Goal: Information Seeking & Learning: Learn about a topic

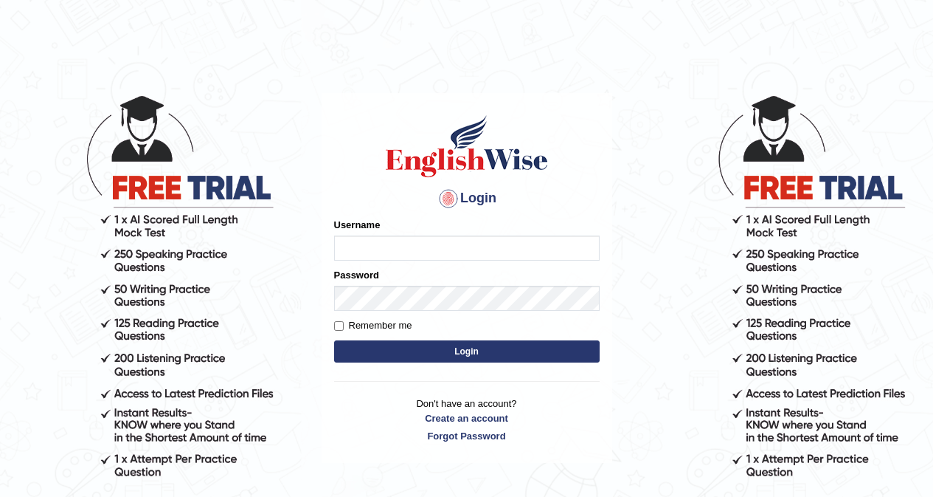
click at [398, 241] on input "Username" at bounding box center [467, 247] width 266 height 25
type input "khorshedAlam"
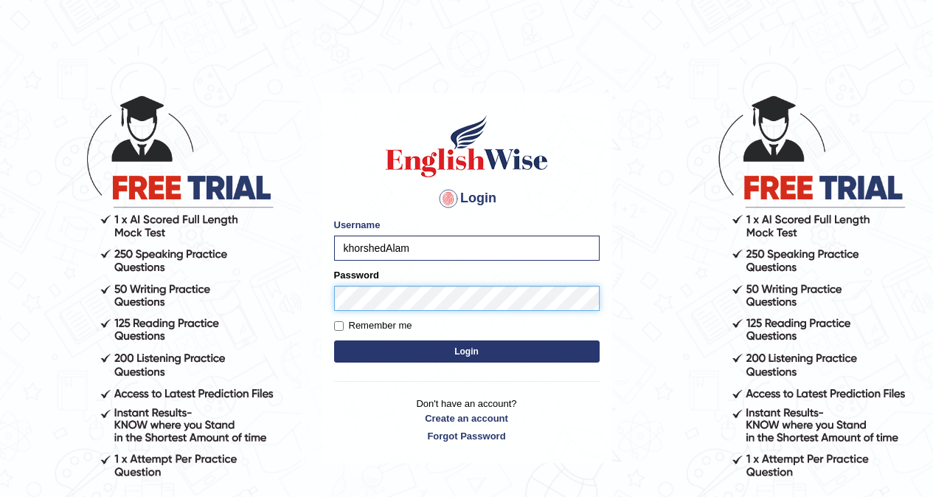
click at [334, 340] on button "Login" at bounding box center [467, 351] width 266 height 22
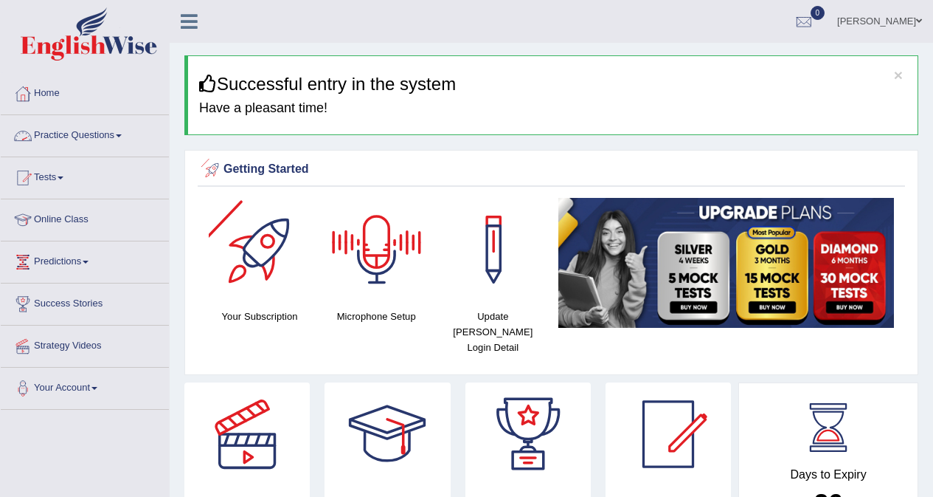
click at [59, 131] on link "Practice Questions" at bounding box center [85, 133] width 168 height 37
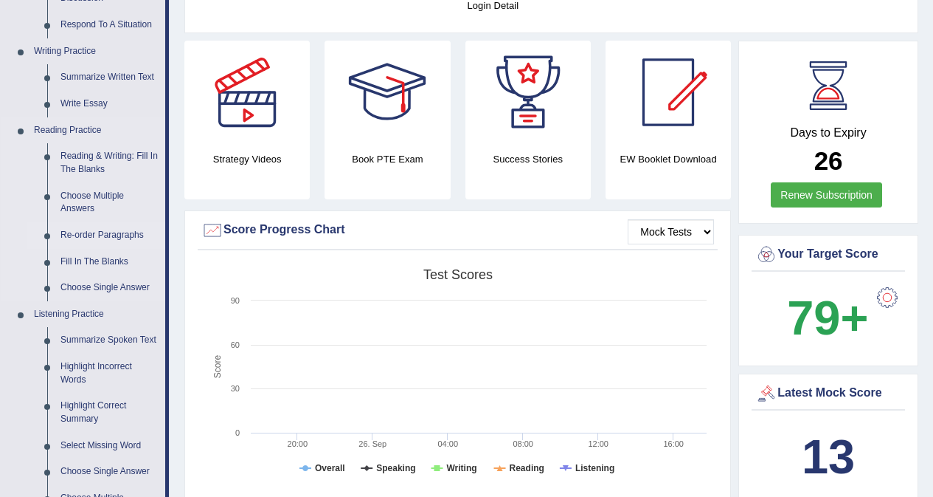
scroll to position [369, 0]
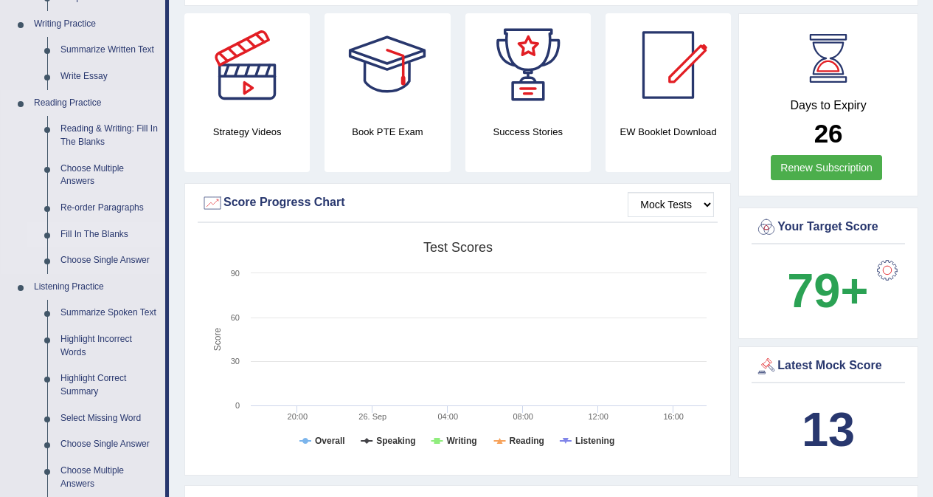
click at [105, 231] on link "Fill In The Blanks" at bounding box center [109, 234] width 111 height 27
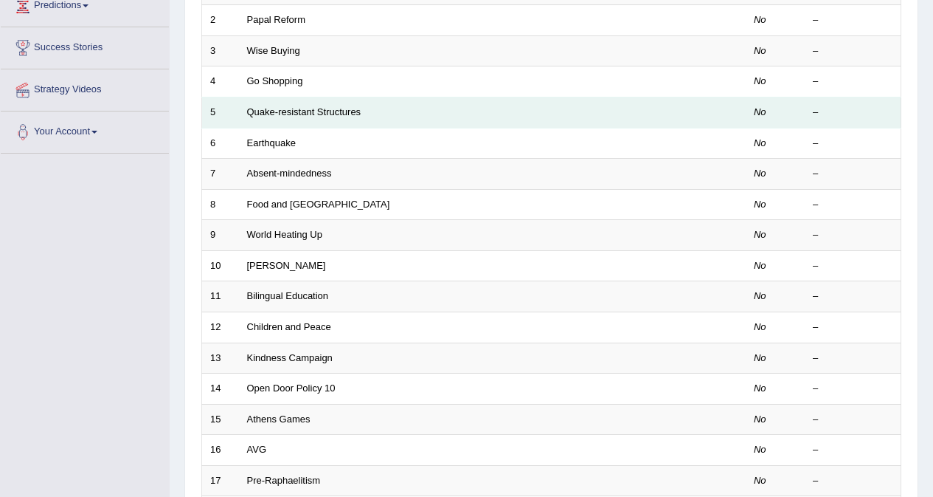
scroll to position [74, 0]
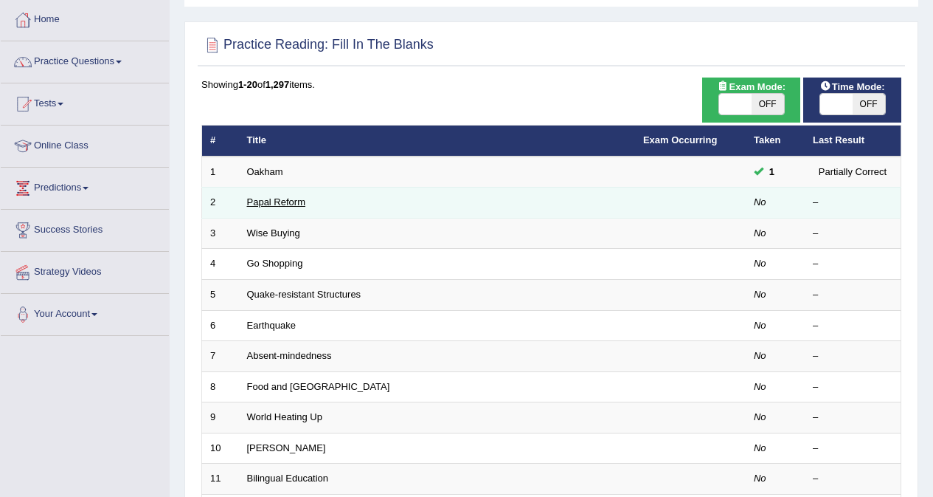
click at [275, 202] on link "Papal Reform" at bounding box center [276, 201] width 58 height 11
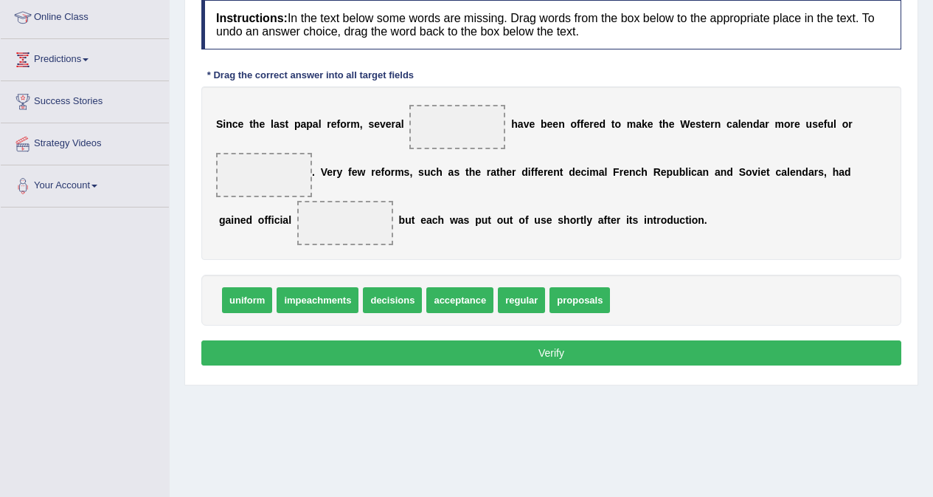
scroll to position [221, 0]
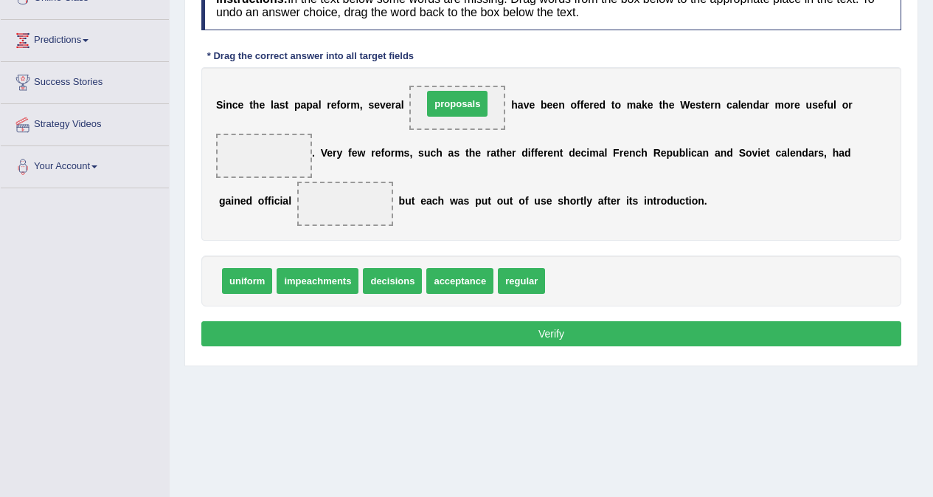
drag, startPoint x: 575, startPoint y: 279, endPoint x: 453, endPoint y: 102, distance: 215.3
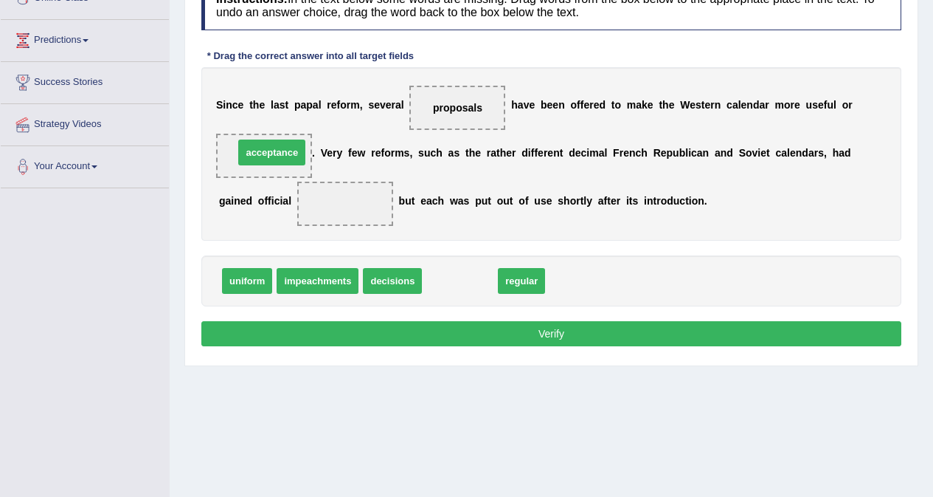
drag, startPoint x: 450, startPoint y: 280, endPoint x: 262, endPoint y: 151, distance: 227.8
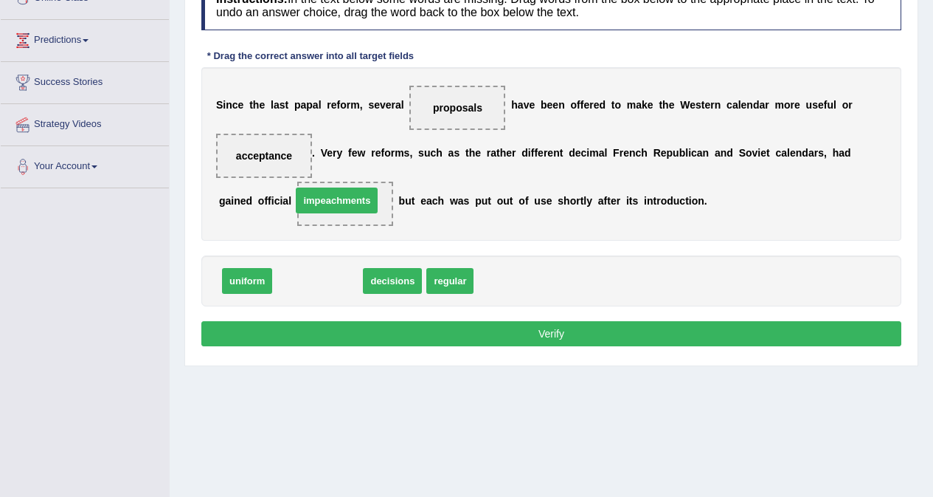
drag, startPoint x: 311, startPoint y: 288, endPoint x: 330, endPoint y: 208, distance: 82.7
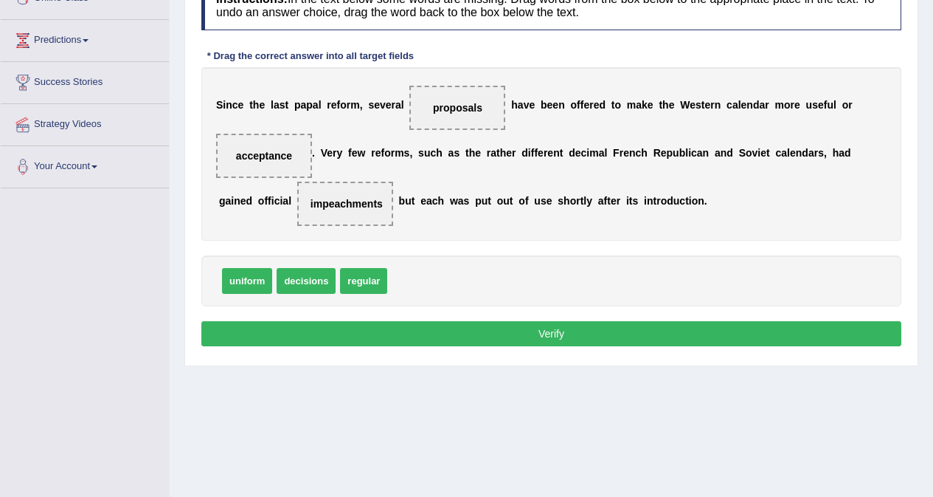
click at [561, 333] on button "Verify" at bounding box center [551, 333] width 700 height 25
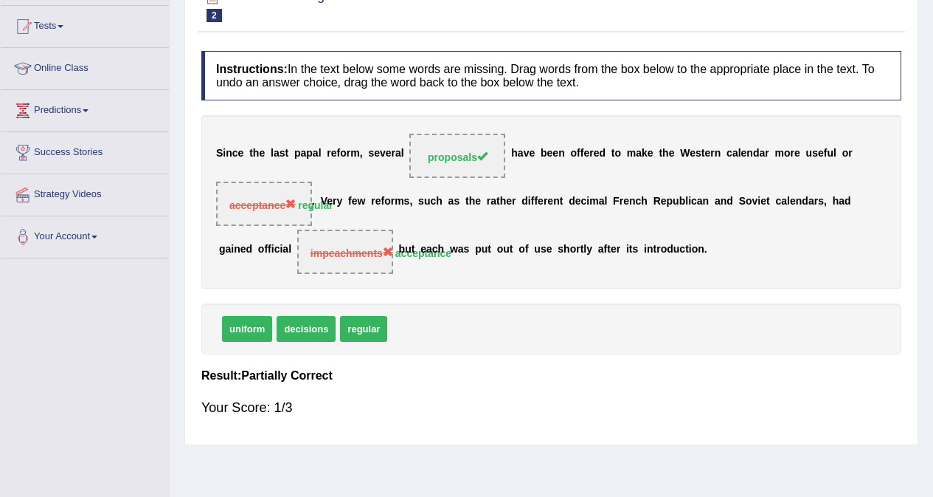
scroll to position [0, 0]
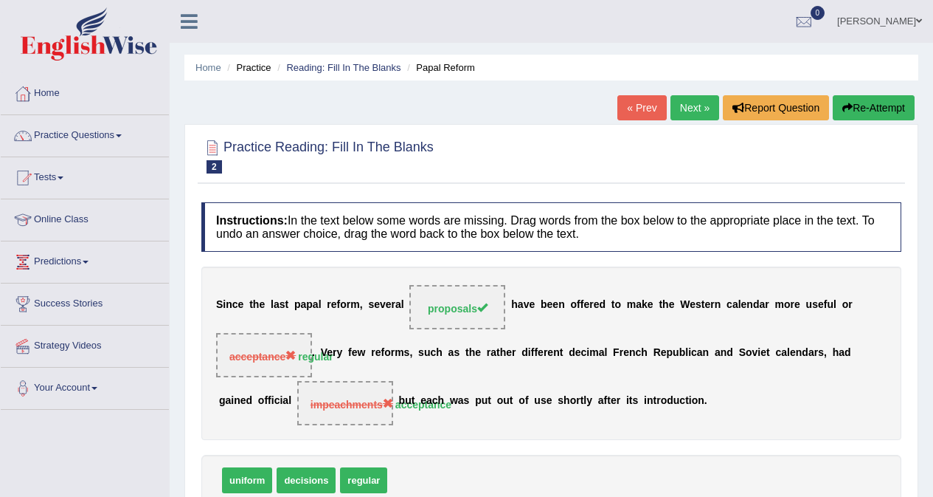
click at [687, 104] on link "Next »" at bounding box center [695, 107] width 49 height 25
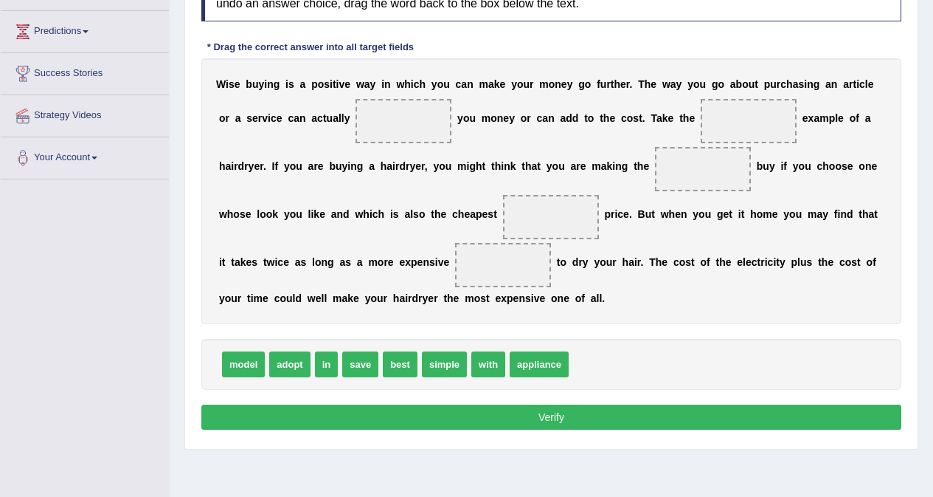
scroll to position [204, 0]
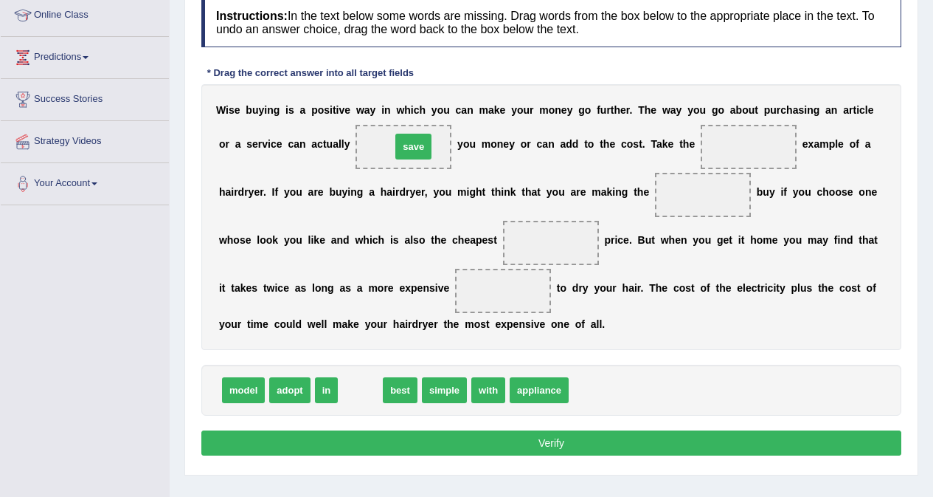
drag, startPoint x: 354, startPoint y: 391, endPoint x: 407, endPoint y: 148, distance: 249.2
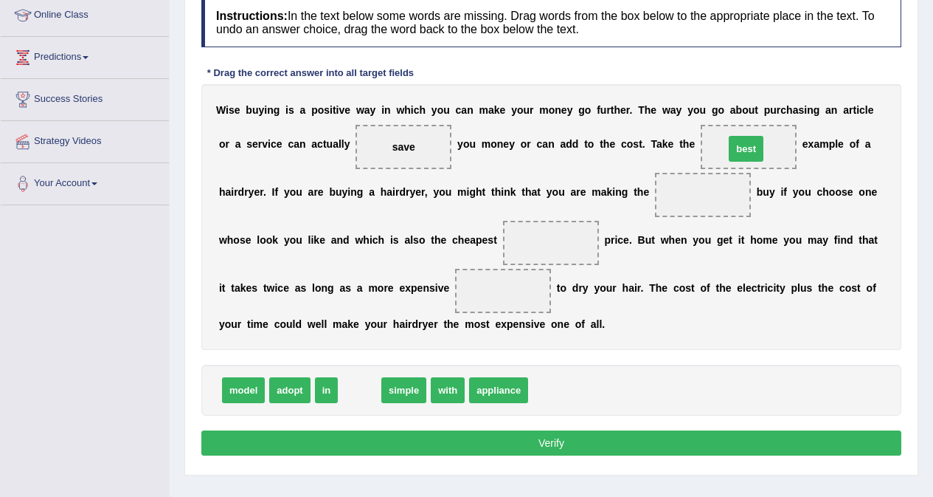
drag, startPoint x: 356, startPoint y: 391, endPoint x: 743, endPoint y: 150, distance: 455.7
drag, startPoint x: 367, startPoint y: 396, endPoint x: 756, endPoint y: 151, distance: 459.5
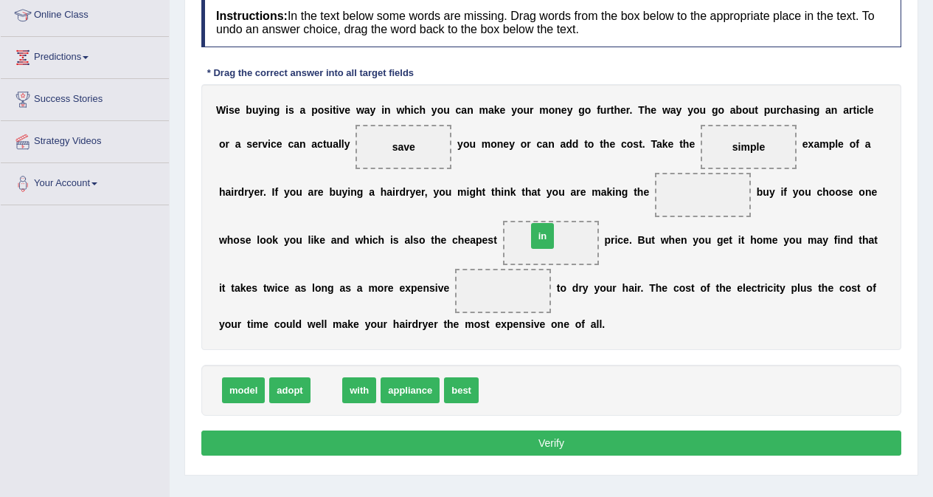
drag, startPoint x: 324, startPoint y: 390, endPoint x: 529, endPoint y: 241, distance: 254.0
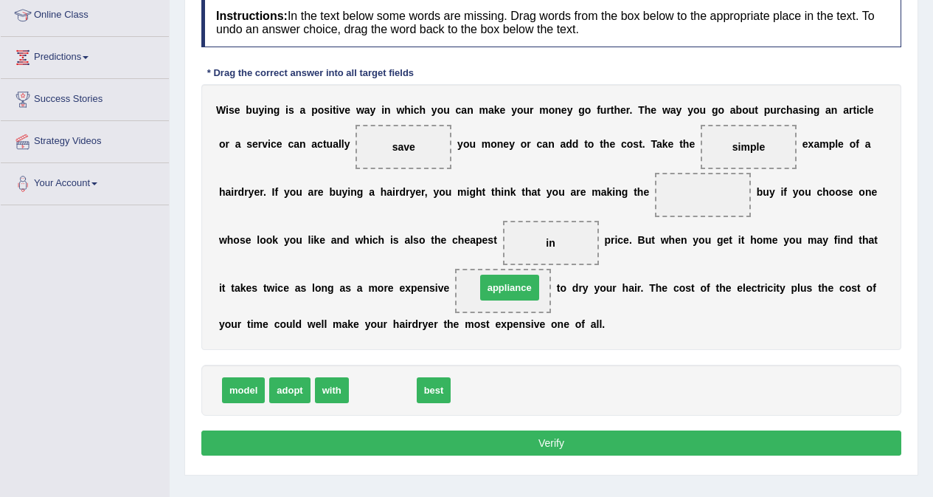
drag, startPoint x: 377, startPoint y: 399, endPoint x: 491, endPoint y: 299, distance: 151.6
drag, startPoint x: 366, startPoint y: 389, endPoint x: 699, endPoint y: 191, distance: 387.1
click at [550, 441] on button "Verify" at bounding box center [551, 442] width 700 height 25
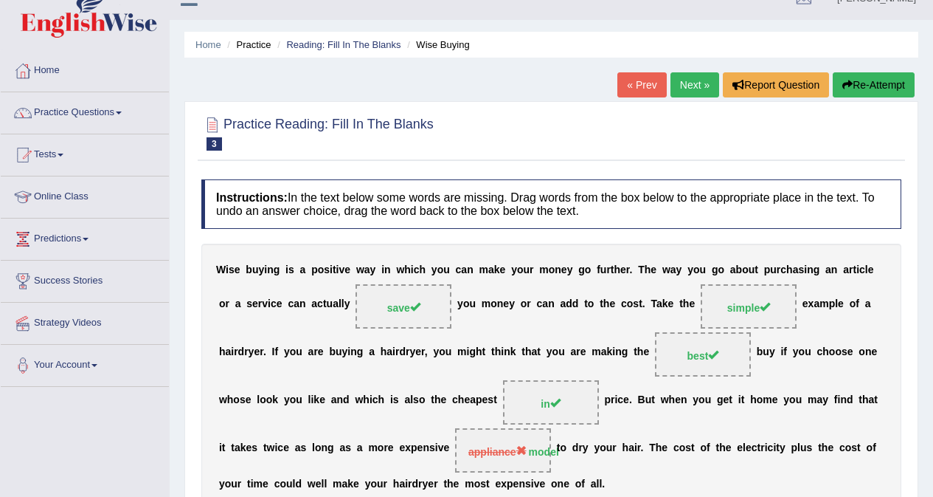
scroll to position [0, 0]
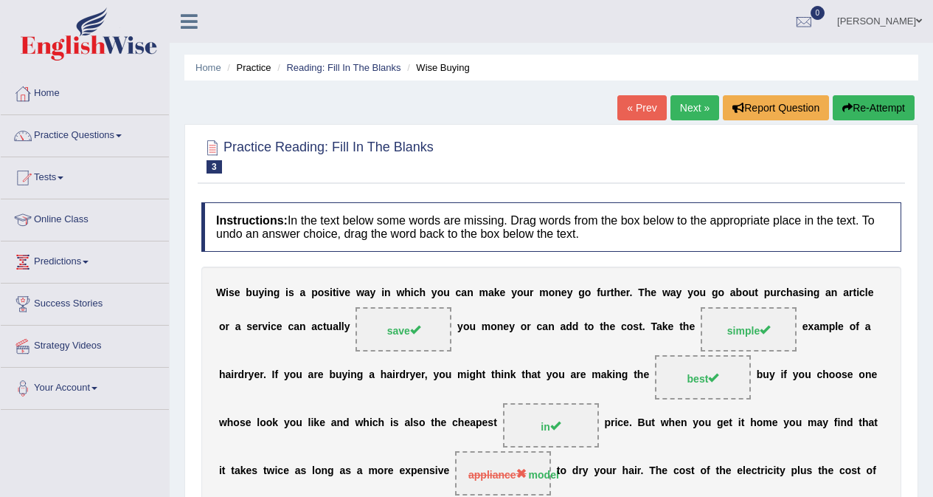
click at [691, 110] on link "Next »" at bounding box center [695, 107] width 49 height 25
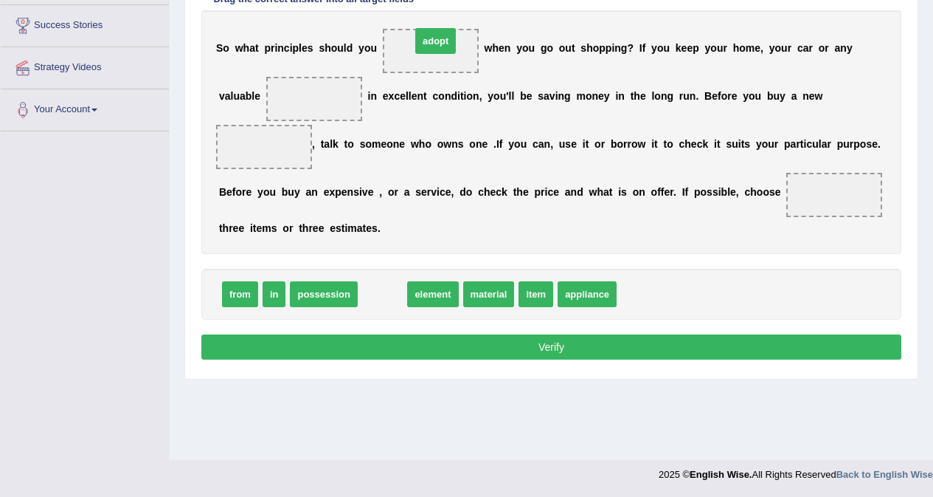
drag, startPoint x: 384, startPoint y: 297, endPoint x: 437, endPoint y: 44, distance: 258.6
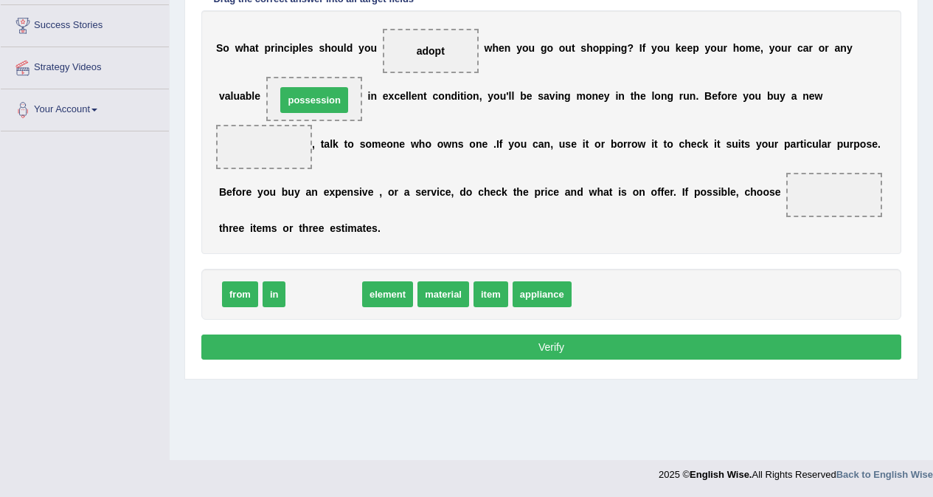
drag, startPoint x: 312, startPoint y: 300, endPoint x: 302, endPoint y: 106, distance: 194.3
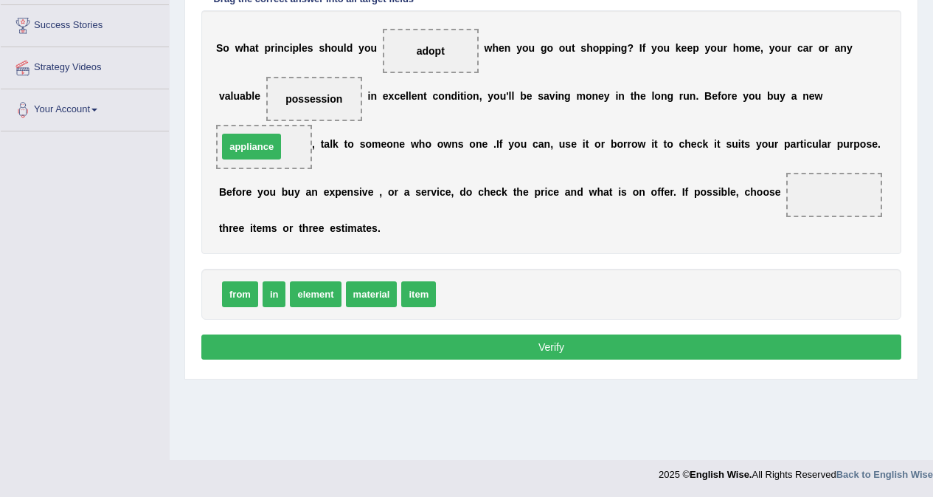
drag, startPoint x: 471, startPoint y: 297, endPoint x: 253, endPoint y: 149, distance: 263.6
drag, startPoint x: 278, startPoint y: 294, endPoint x: 830, endPoint y: 192, distance: 561.2
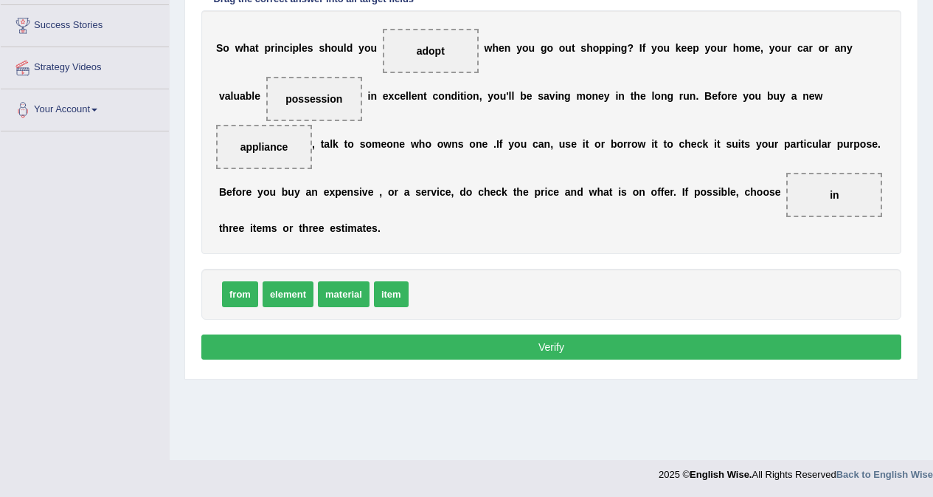
click at [564, 349] on button "Verify" at bounding box center [551, 346] width 700 height 25
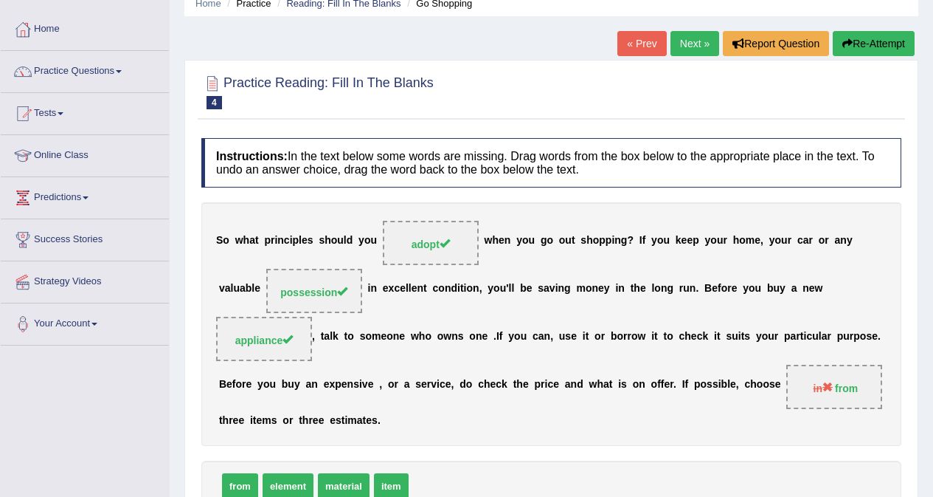
scroll to position [57, 0]
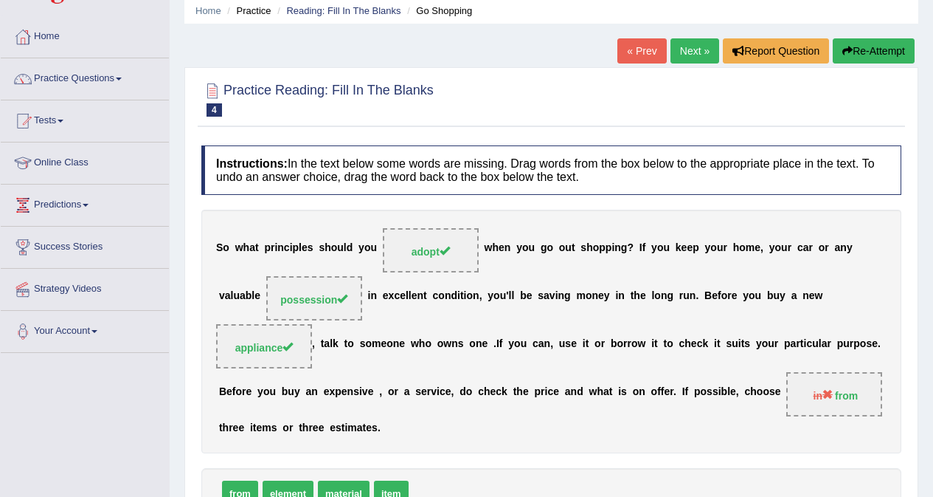
click at [687, 46] on link "Next »" at bounding box center [695, 50] width 49 height 25
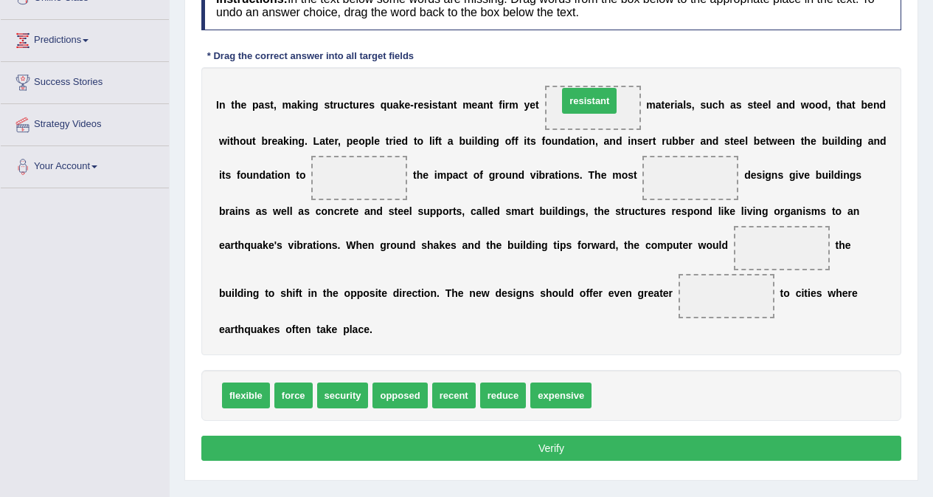
drag, startPoint x: 617, startPoint y: 397, endPoint x: 581, endPoint y: 104, distance: 295.1
drag, startPoint x: 235, startPoint y: 395, endPoint x: 580, endPoint y: 106, distance: 450.4
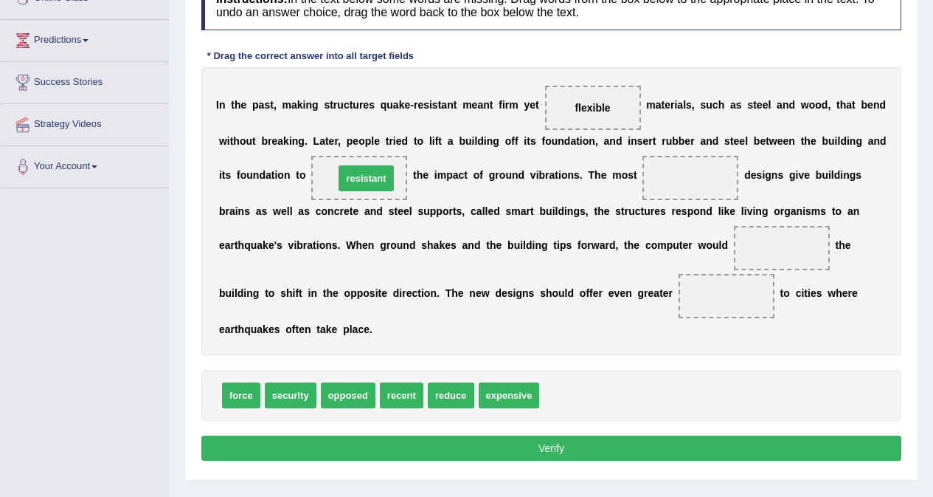
drag, startPoint x: 558, startPoint y: 395, endPoint x: 353, endPoint y: 179, distance: 298.5
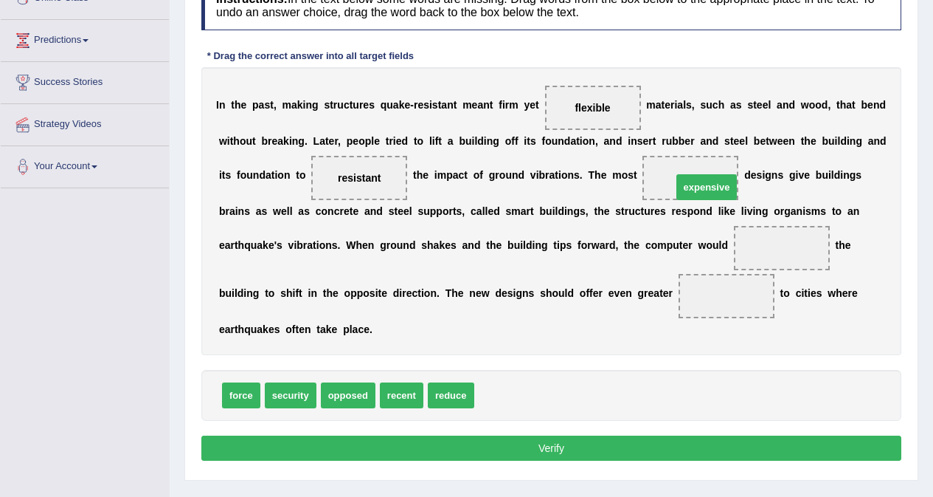
drag, startPoint x: 517, startPoint y: 400, endPoint x: 715, endPoint y: 192, distance: 287.0
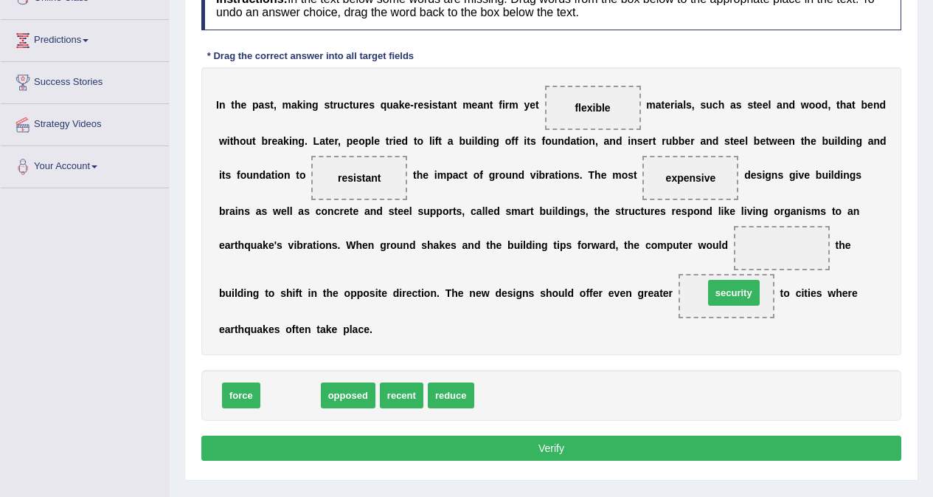
drag, startPoint x: 291, startPoint y: 398, endPoint x: 734, endPoint y: 295, distance: 455.1
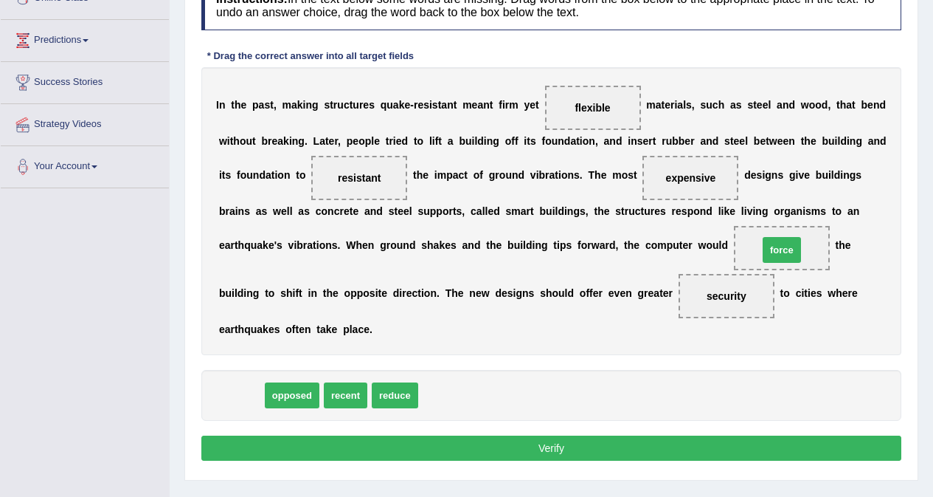
drag, startPoint x: 241, startPoint y: 395, endPoint x: 781, endPoint y: 250, distance: 560.0
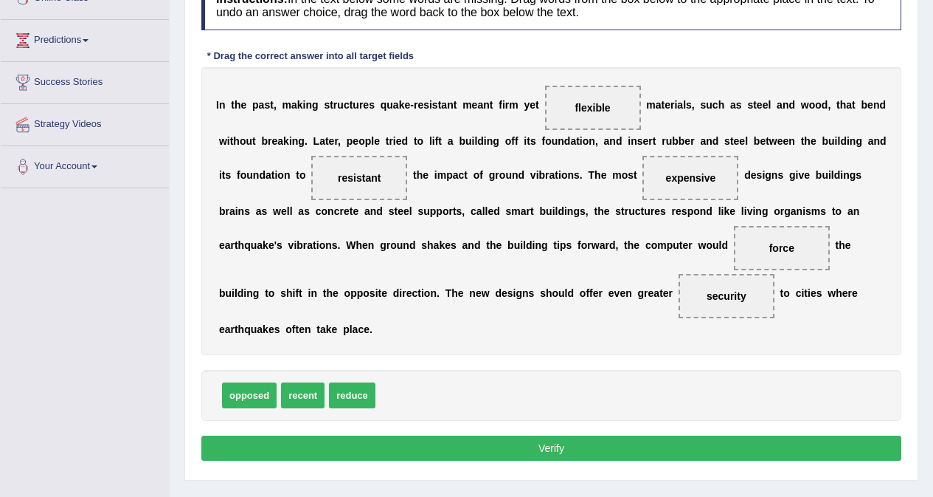
click at [550, 447] on button "Verify" at bounding box center [551, 447] width 700 height 25
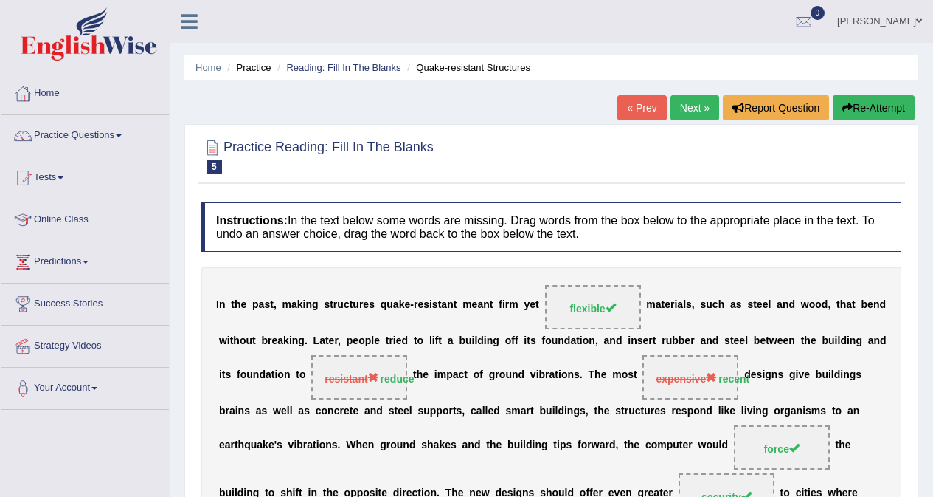
click at [701, 108] on link "Next »" at bounding box center [695, 107] width 49 height 25
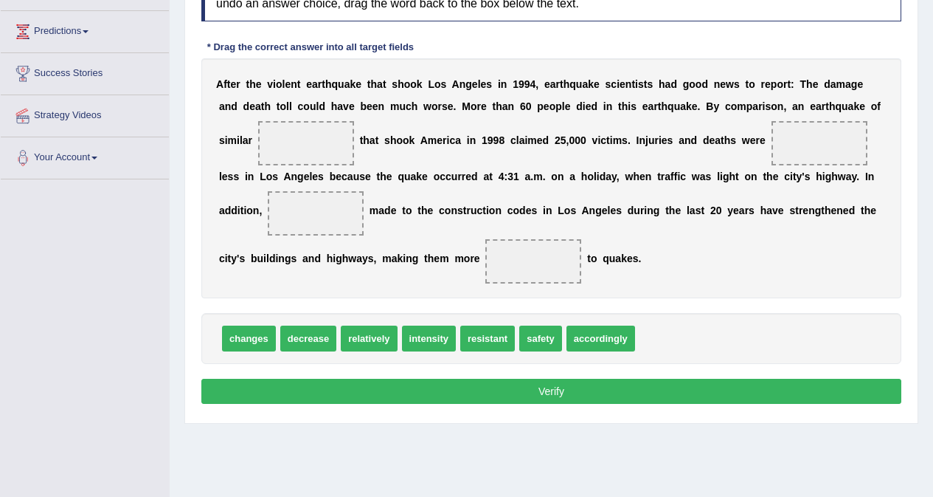
scroll to position [204, 0]
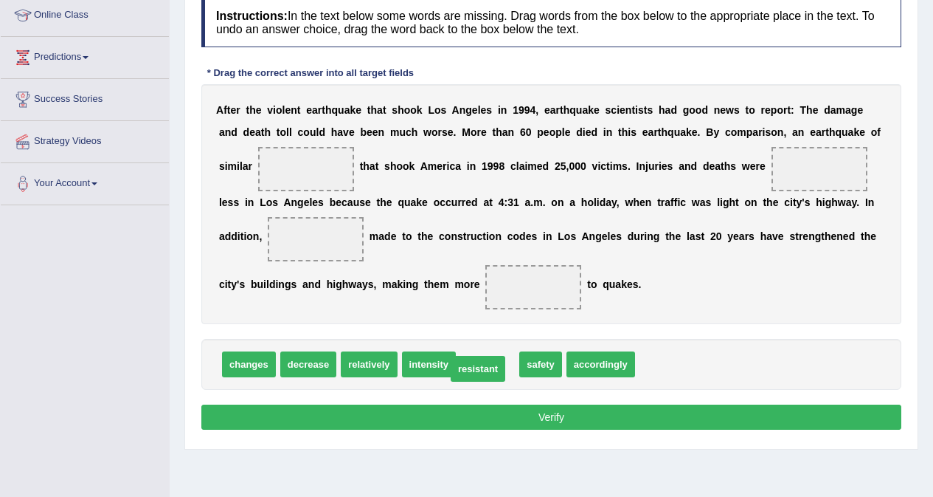
drag, startPoint x: 493, startPoint y: 366, endPoint x: 483, endPoint y: 370, distance: 10.6
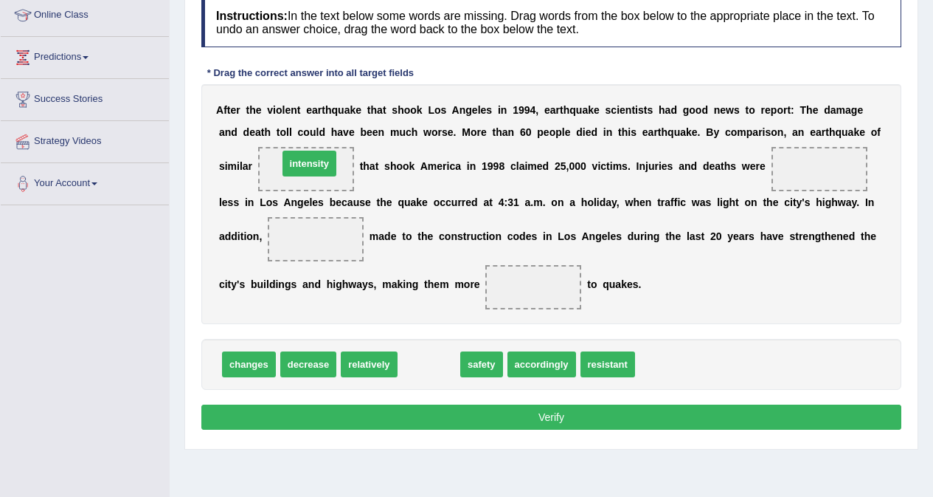
drag, startPoint x: 423, startPoint y: 367, endPoint x: 303, endPoint y: 166, distance: 233.6
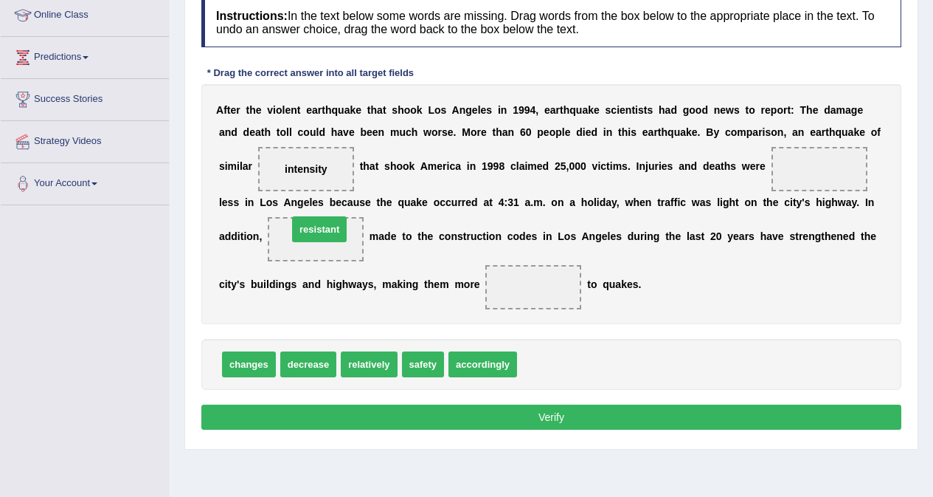
drag, startPoint x: 544, startPoint y: 366, endPoint x: 317, endPoint y: 235, distance: 262.1
drag, startPoint x: 311, startPoint y: 232, endPoint x: 554, endPoint y: 302, distance: 253.4
click at [554, 302] on div "A f t e r t h e v i o l e n t e a r t h q u a k e t h a t s h o o k L o s A n g…" at bounding box center [551, 204] width 700 height 240
drag, startPoint x: 331, startPoint y: 235, endPoint x: 551, endPoint y: 280, distance: 224.4
drag, startPoint x: 373, startPoint y: 366, endPoint x: 325, endPoint y: 231, distance: 143.3
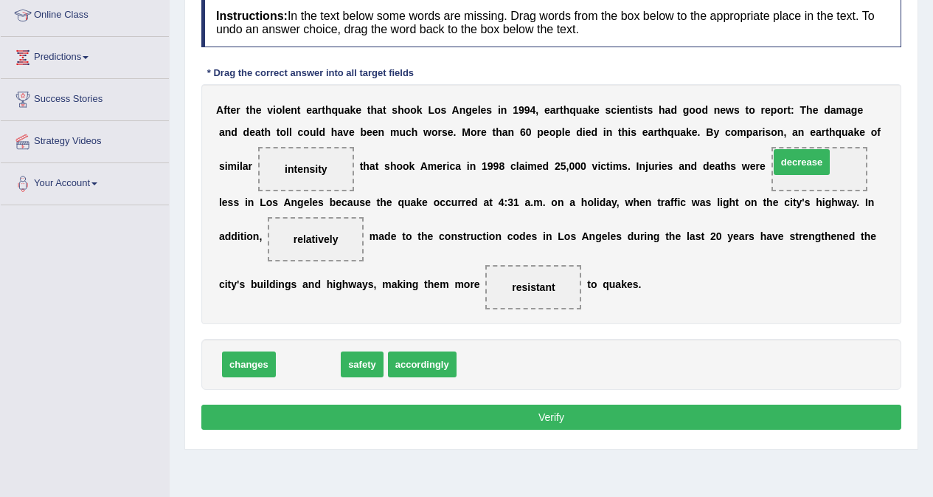
drag, startPoint x: 312, startPoint y: 364, endPoint x: 806, endPoint y: 162, distance: 533.4
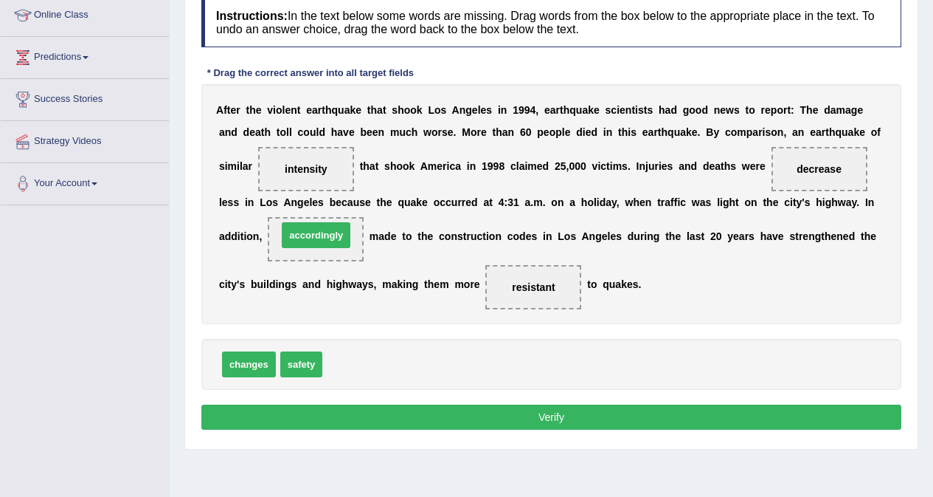
drag, startPoint x: 352, startPoint y: 368, endPoint x: 307, endPoint y: 239, distance: 136.7
click at [519, 419] on button "Verify" at bounding box center [551, 416] width 700 height 25
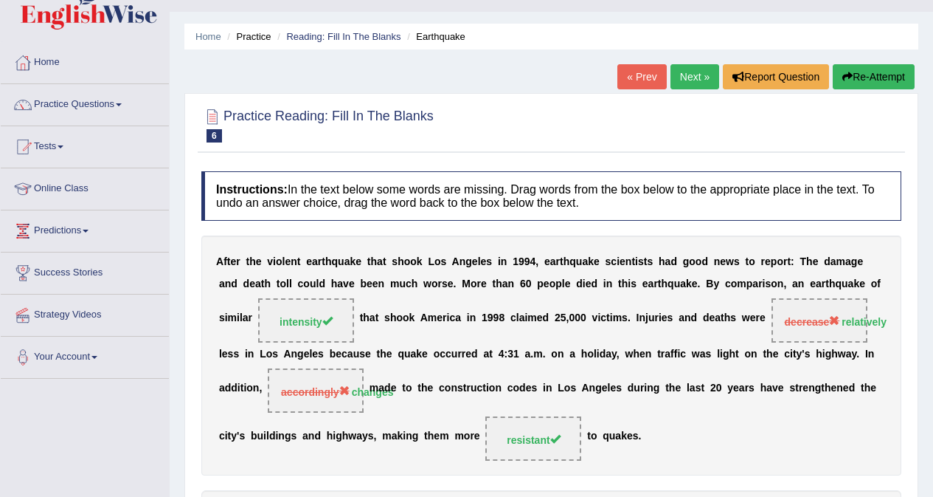
scroll to position [0, 0]
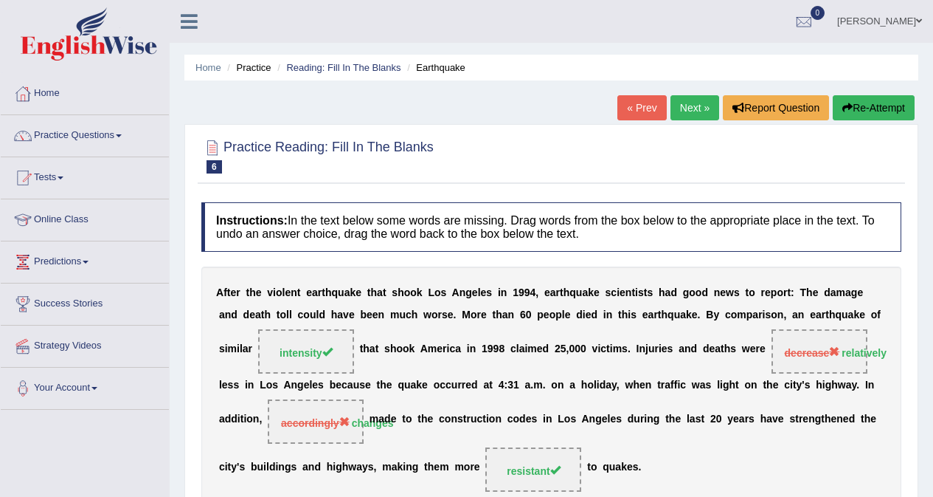
click at [677, 114] on link "Next »" at bounding box center [695, 107] width 49 height 25
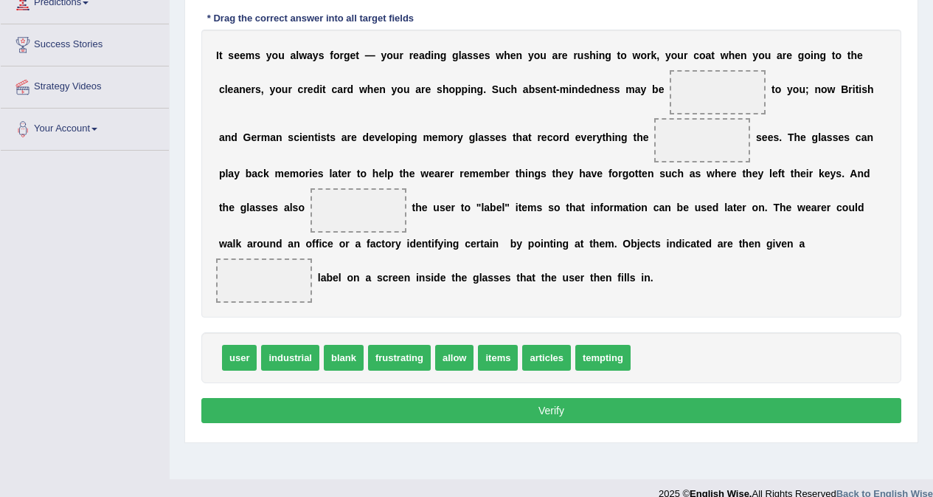
scroll to position [278, 0]
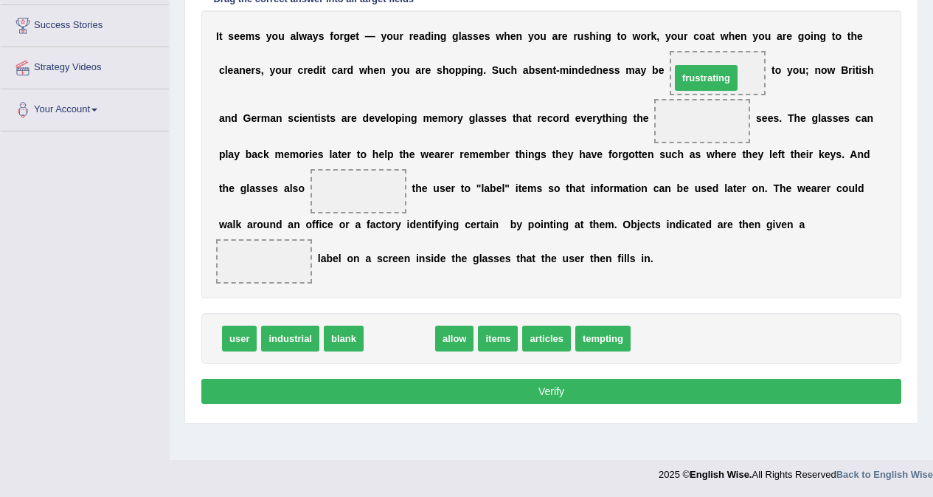
drag, startPoint x: 398, startPoint y: 341, endPoint x: 705, endPoint y: 80, distance: 402.5
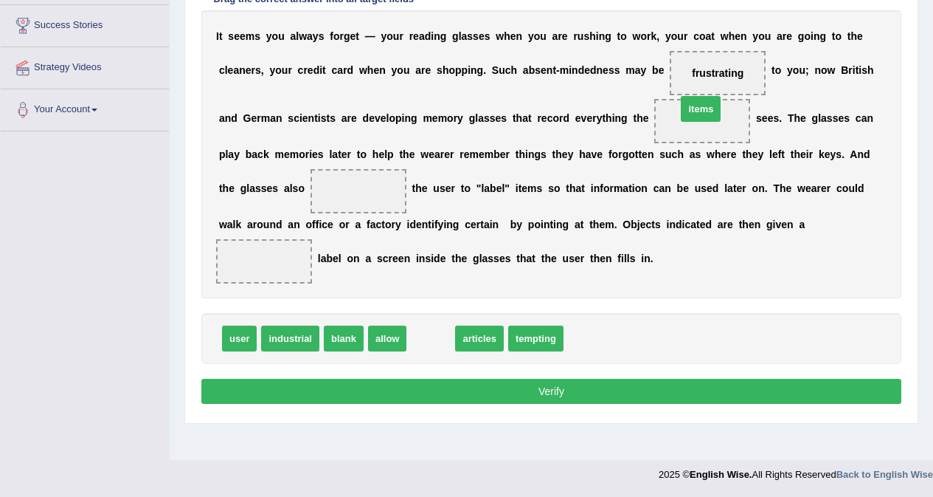
drag, startPoint x: 432, startPoint y: 336, endPoint x: 702, endPoint y: 107, distance: 354.3
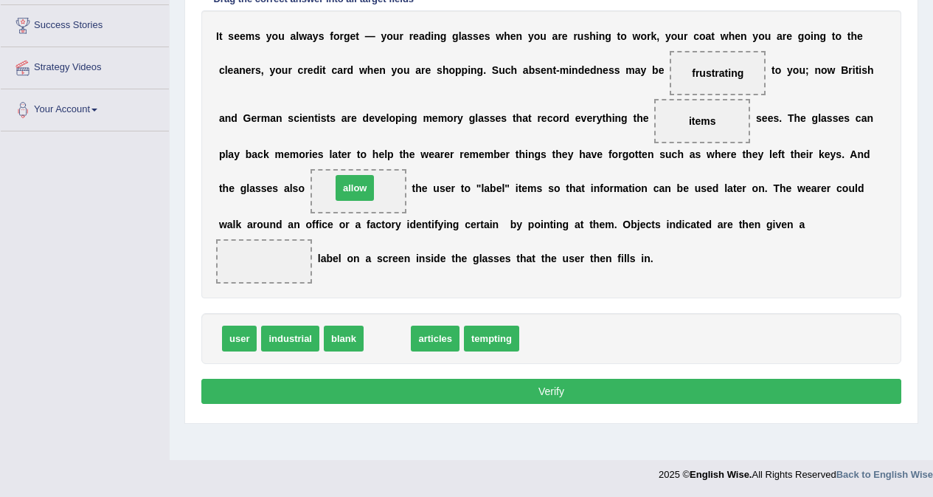
drag, startPoint x: 386, startPoint y: 337, endPoint x: 353, endPoint y: 187, distance: 154.0
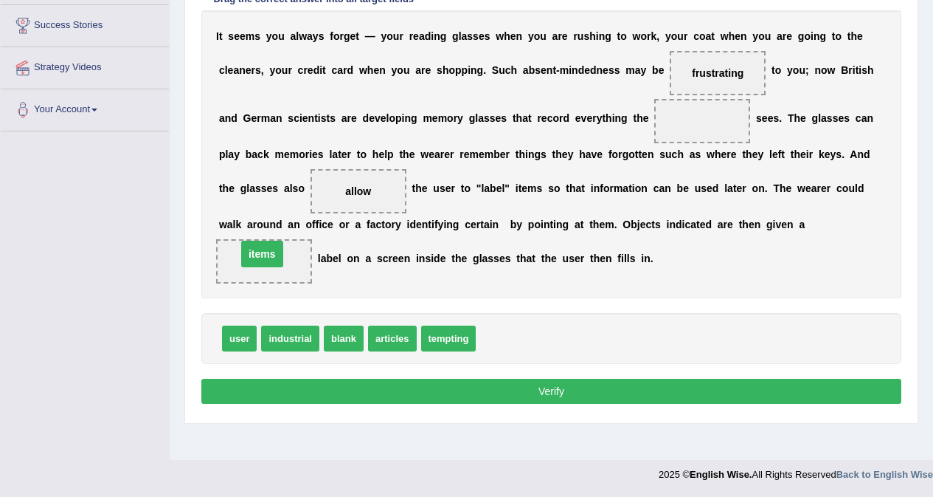
drag, startPoint x: 703, startPoint y: 120, endPoint x: 263, endPoint y: 252, distance: 459.8
drag, startPoint x: 236, startPoint y: 345, endPoint x: 714, endPoint y: 122, distance: 527.1
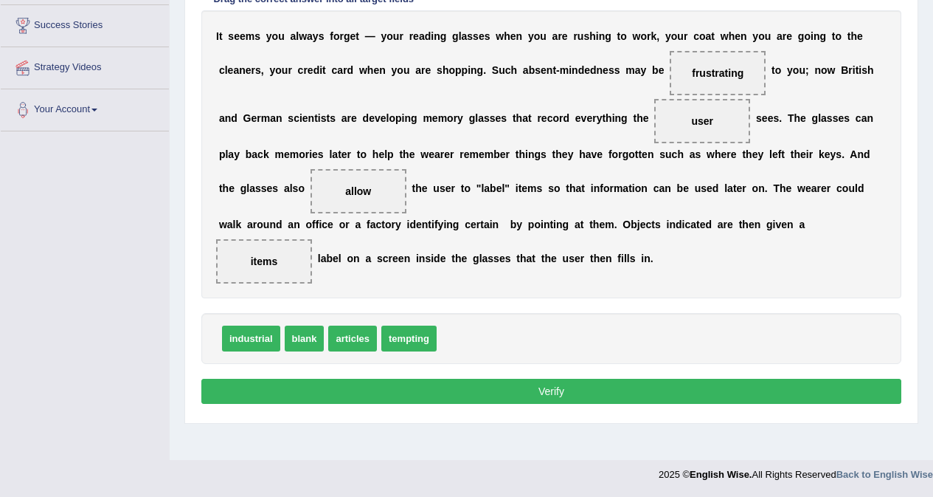
click at [540, 390] on button "Verify" at bounding box center [551, 390] width 700 height 25
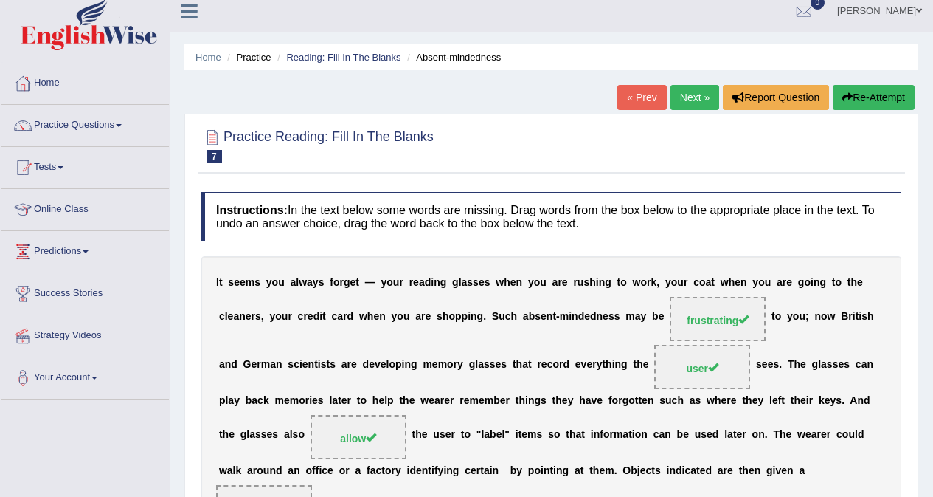
scroll to position [0, 0]
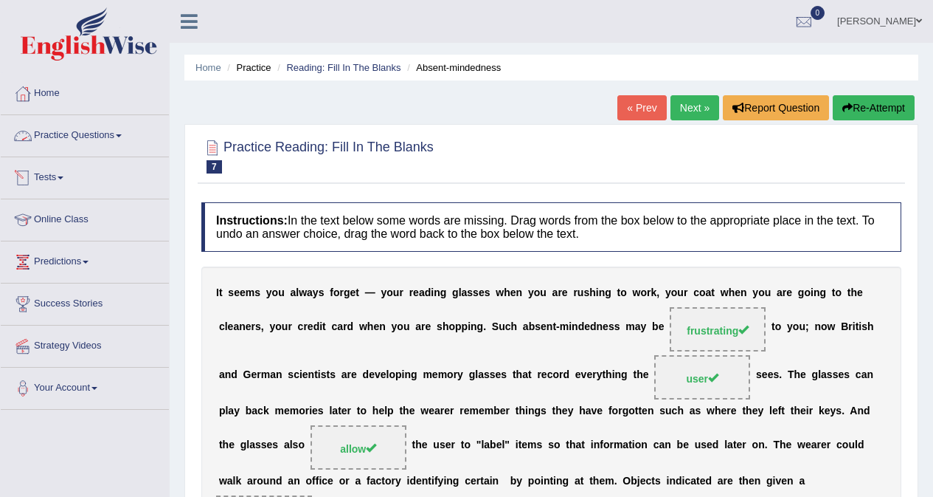
click at [88, 131] on link "Practice Questions" at bounding box center [85, 133] width 168 height 37
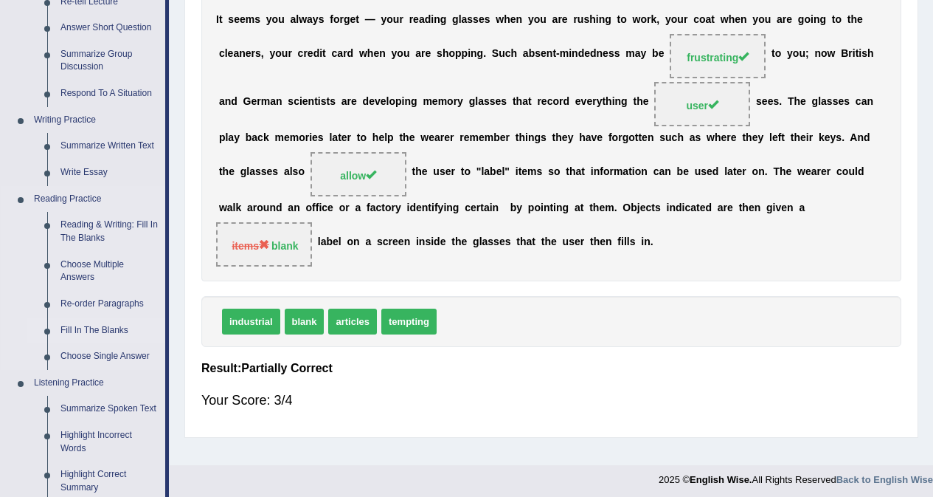
scroll to position [295, 0]
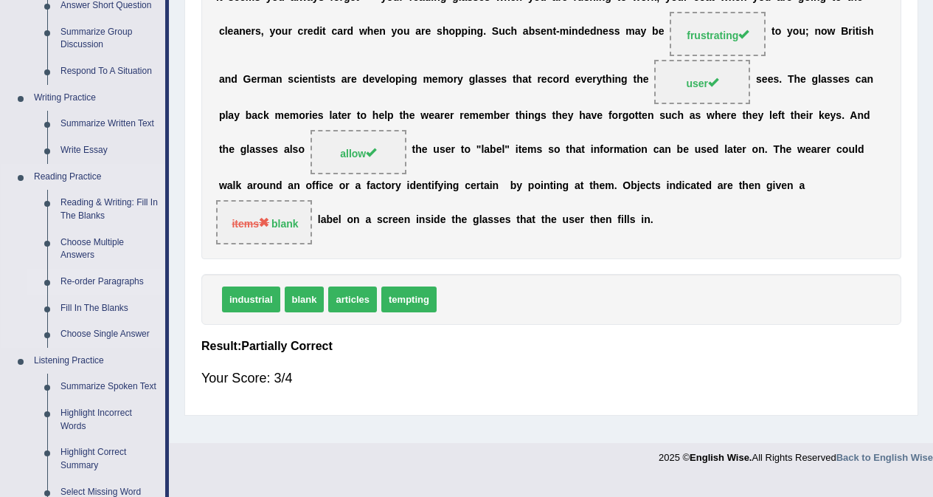
click at [106, 283] on link "Re-order Paragraphs" at bounding box center [109, 282] width 111 height 27
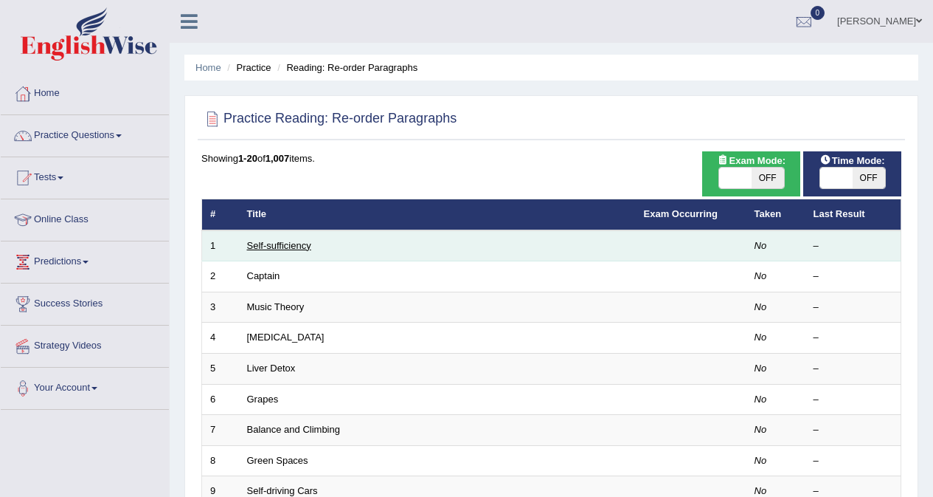
click at [272, 246] on link "Self-sufficiency" at bounding box center [279, 245] width 64 height 11
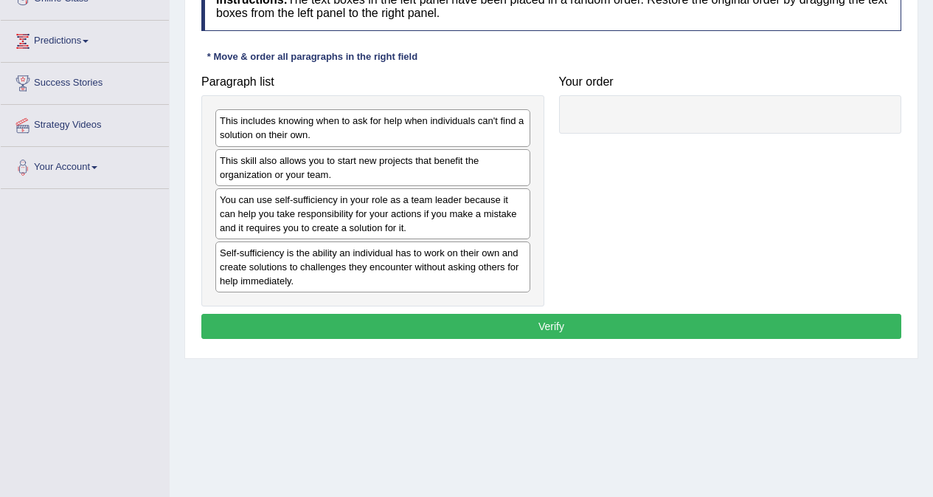
scroll to position [221, 0]
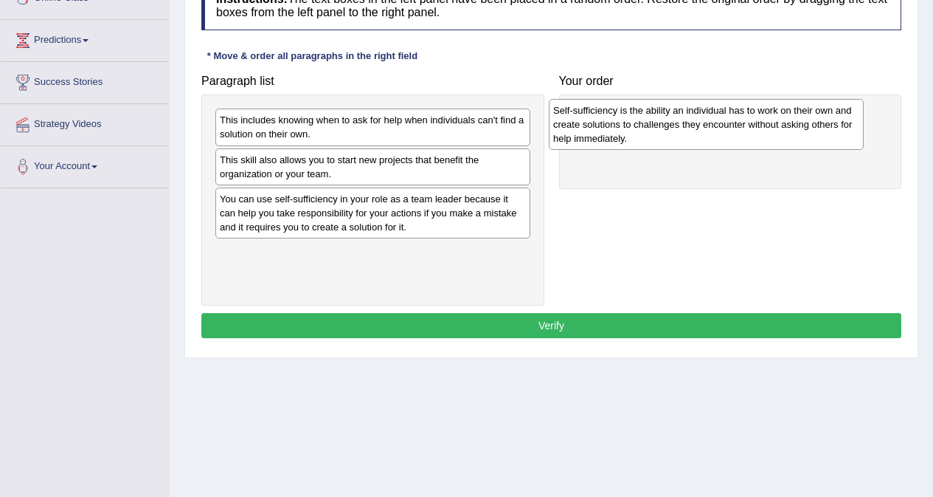
drag, startPoint x: 373, startPoint y: 261, endPoint x: 706, endPoint y: 120, distance: 362.3
click at [706, 120] on div "Self-sufficiency is the ability an individual has to work on their own and crea…" at bounding box center [706, 124] width 315 height 51
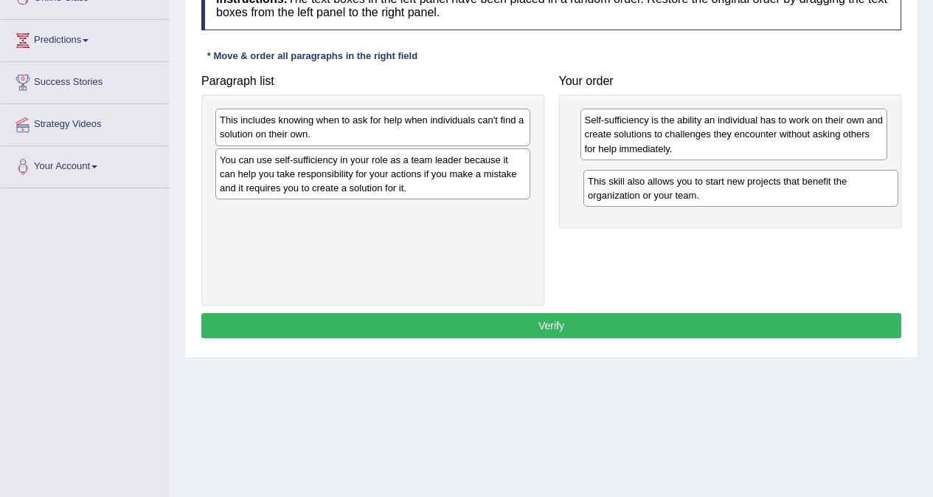
drag, startPoint x: 394, startPoint y: 165, endPoint x: 762, endPoint y: 186, distance: 368.8
click at [762, 186] on div "This skill also allows you to start new projects that benefit the organization …" at bounding box center [741, 188] width 315 height 37
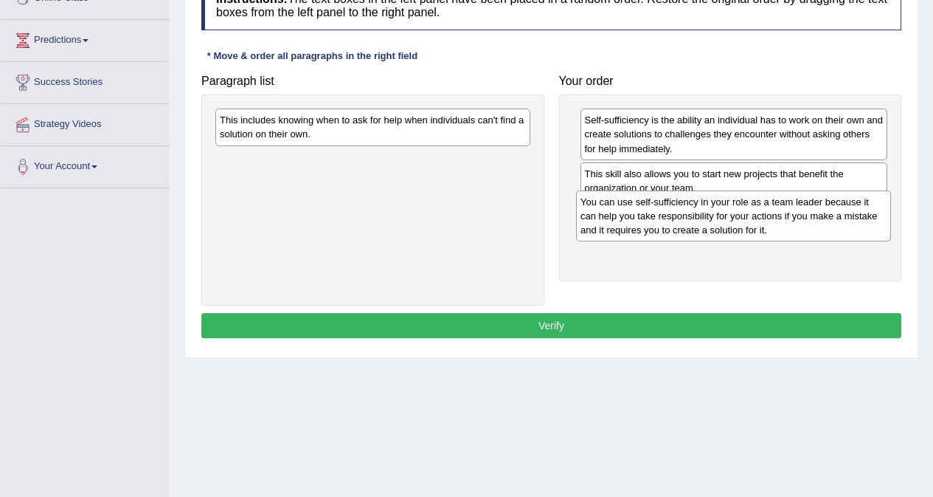
drag, startPoint x: 382, startPoint y: 172, endPoint x: 743, endPoint y: 214, distance: 363.2
click at [743, 214] on div "You can use self-sufficiency in your role as a team leader because it can help …" at bounding box center [733, 215] width 315 height 51
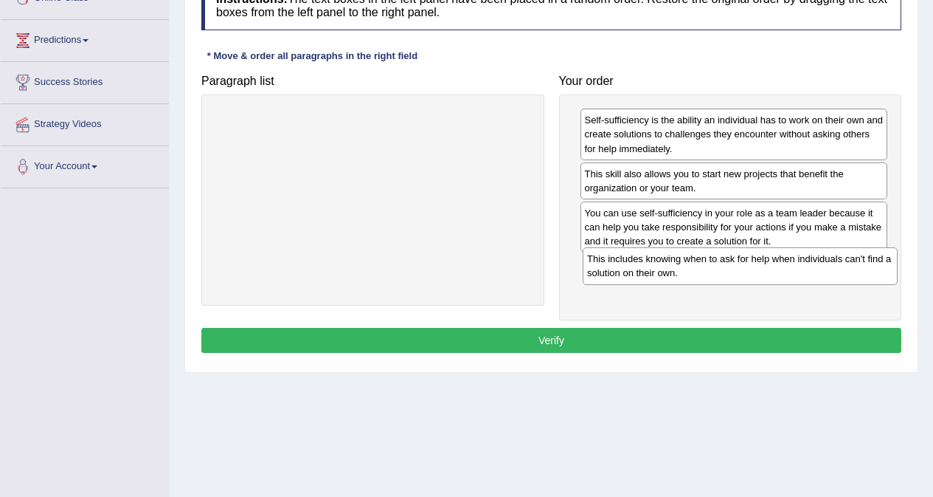
drag, startPoint x: 328, startPoint y: 131, endPoint x: 696, endPoint y: 270, distance: 392.7
click at [696, 270] on div "This includes knowing when to ask for help when individuals can't find a soluti…" at bounding box center [740, 265] width 315 height 37
click at [651, 339] on button "Verify" at bounding box center [551, 340] width 700 height 25
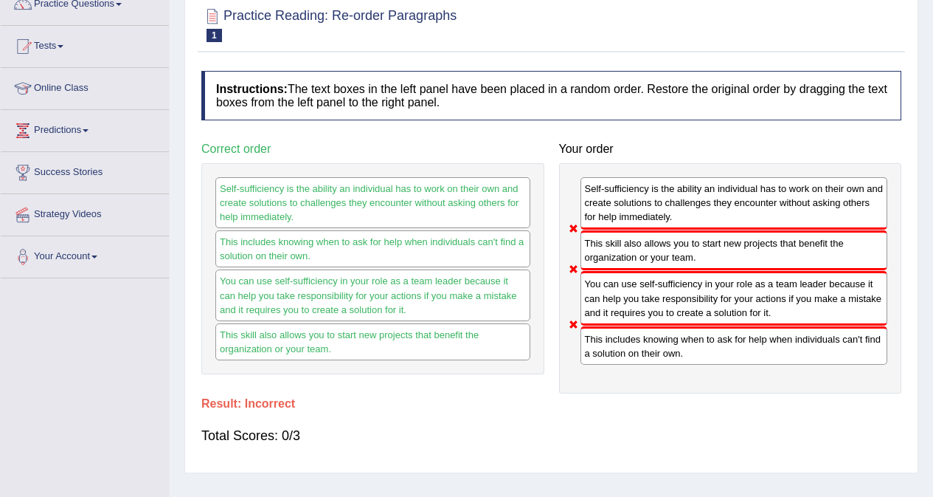
scroll to position [0, 0]
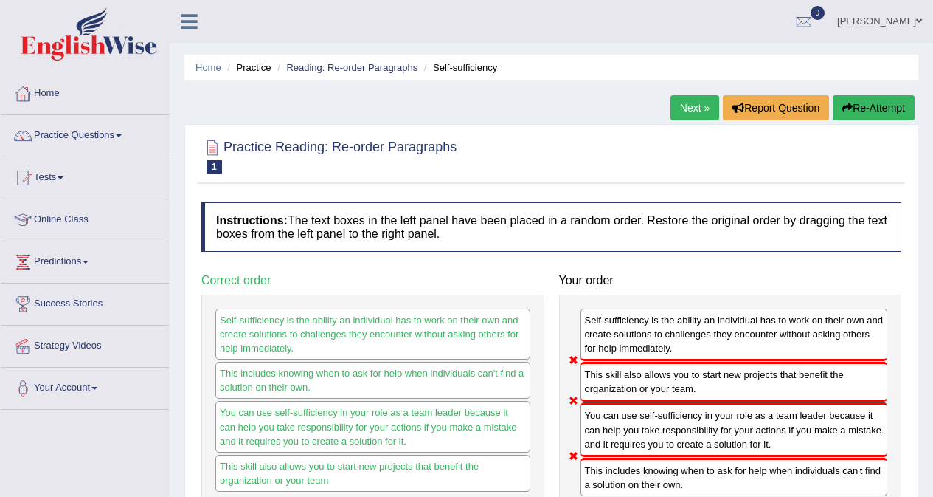
click at [872, 108] on button "Re-Attempt" at bounding box center [874, 107] width 82 height 25
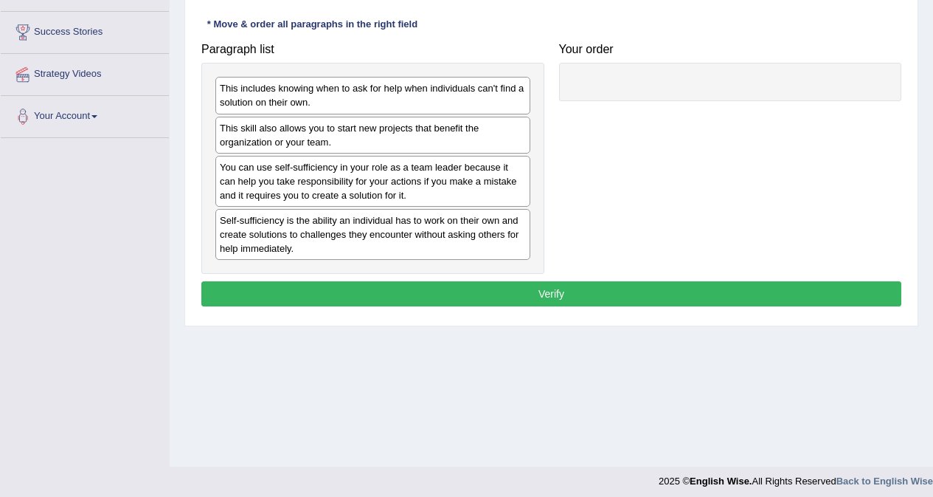
scroll to position [278, 0]
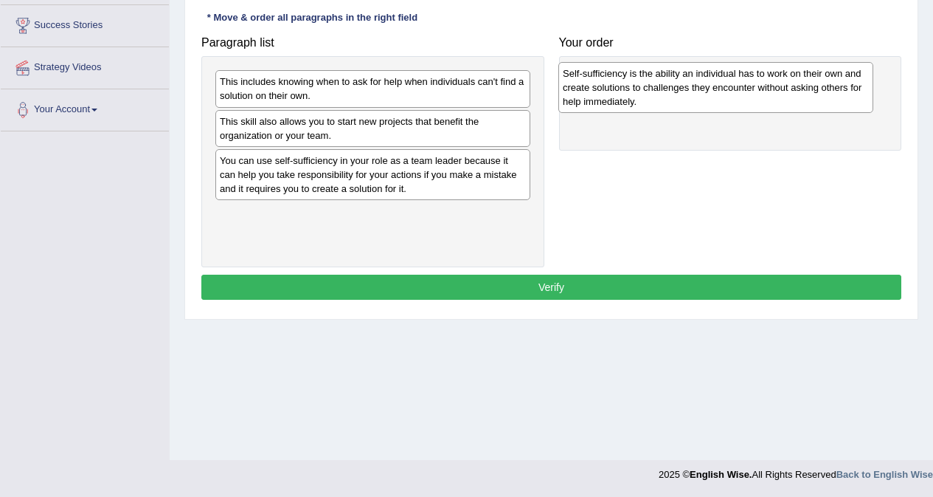
drag, startPoint x: 386, startPoint y: 233, endPoint x: 729, endPoint y: 93, distance: 370.6
click at [729, 93] on div "Self-sufficiency is the ability an individual has to work on their own and crea…" at bounding box center [715, 87] width 315 height 51
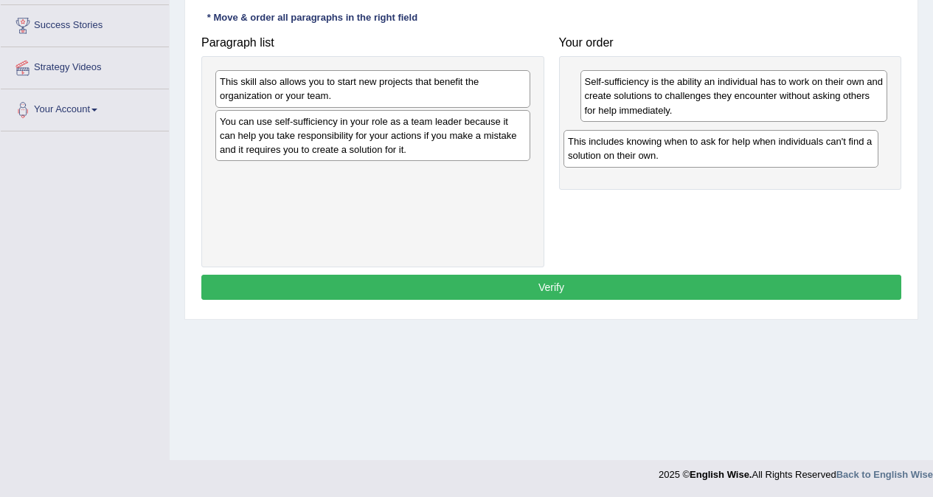
drag, startPoint x: 351, startPoint y: 97, endPoint x: 699, endPoint y: 156, distance: 353.3
click at [699, 156] on div "This includes knowing when to ask for help when individuals can't find a soluti…" at bounding box center [721, 148] width 315 height 37
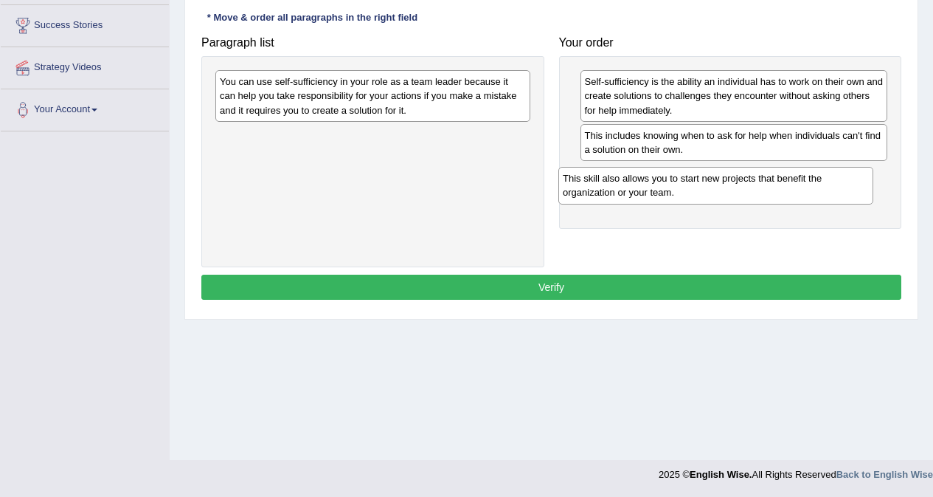
drag, startPoint x: 385, startPoint y: 86, endPoint x: 728, endPoint y: 182, distance: 356.4
click at [728, 182] on div "This skill also allows you to start new projects that benefit the organization …" at bounding box center [715, 185] width 315 height 37
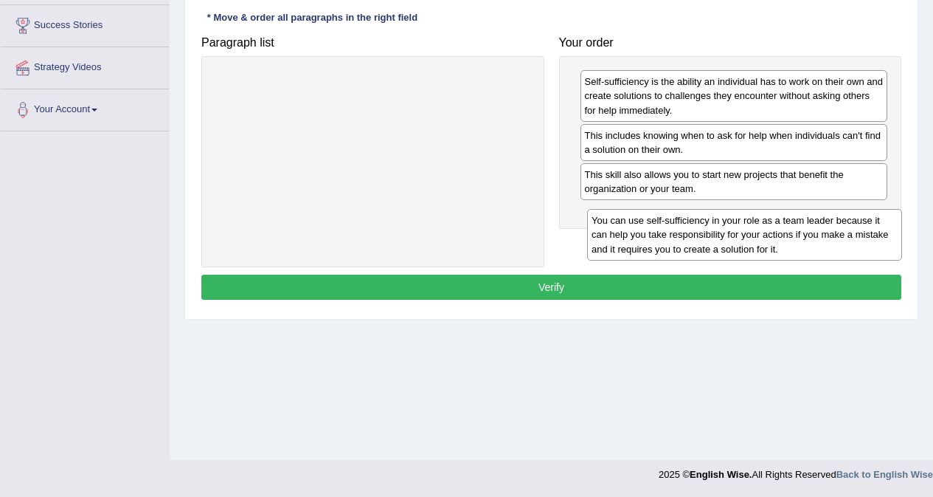
drag, startPoint x: 342, startPoint y: 91, endPoint x: 716, endPoint y: 229, distance: 398.0
click at [715, 230] on div "You can use self-sufficiency in your role as a team leader because it can help …" at bounding box center [744, 234] width 315 height 51
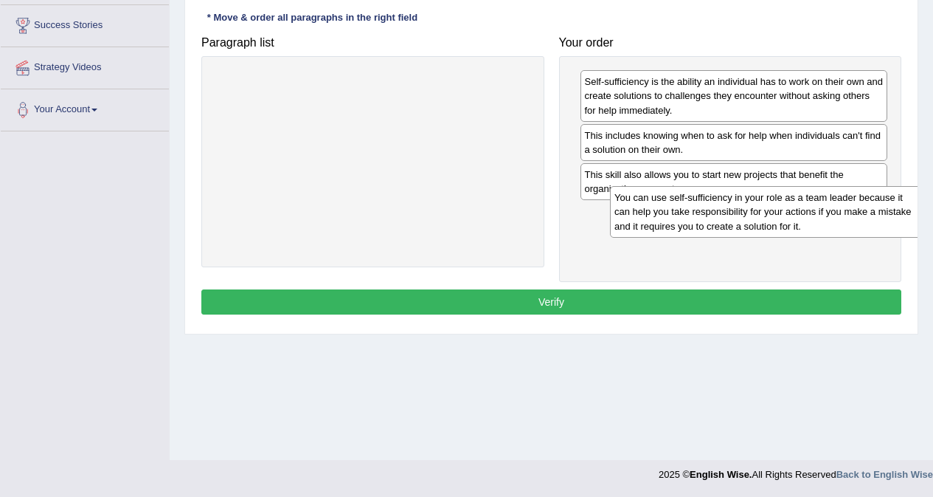
drag, startPoint x: 305, startPoint y: 83, endPoint x: 699, endPoint y: 200, distance: 411.6
click at [699, 200] on div "You can use self-sufficiency in your role as a team leader because it can help …" at bounding box center [767, 211] width 315 height 51
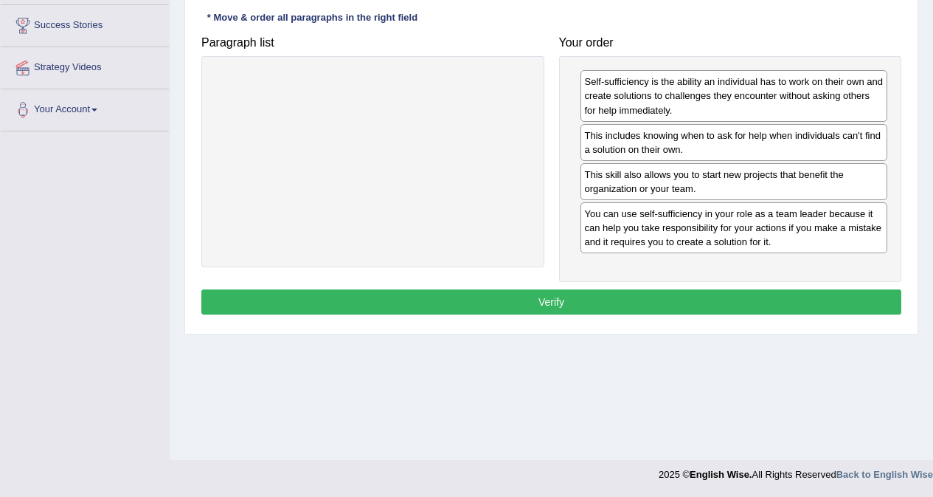
click at [527, 305] on button "Verify" at bounding box center [551, 301] width 700 height 25
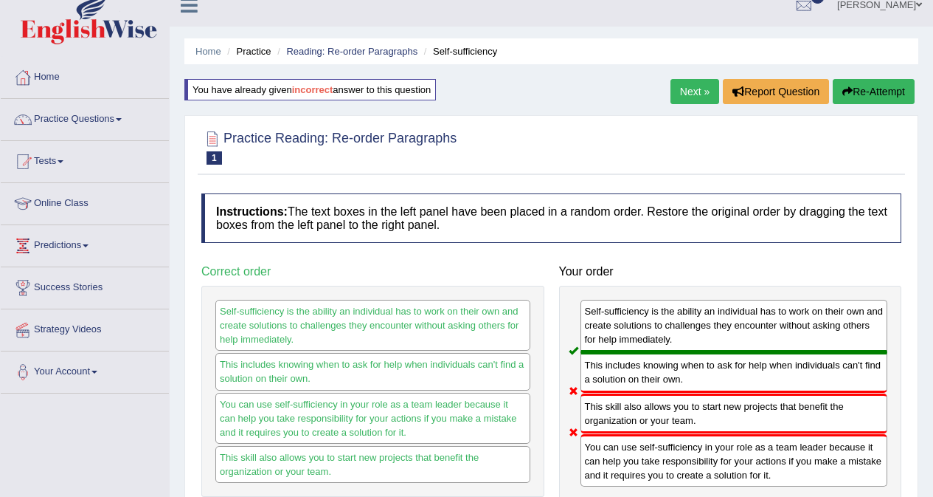
scroll to position [0, 0]
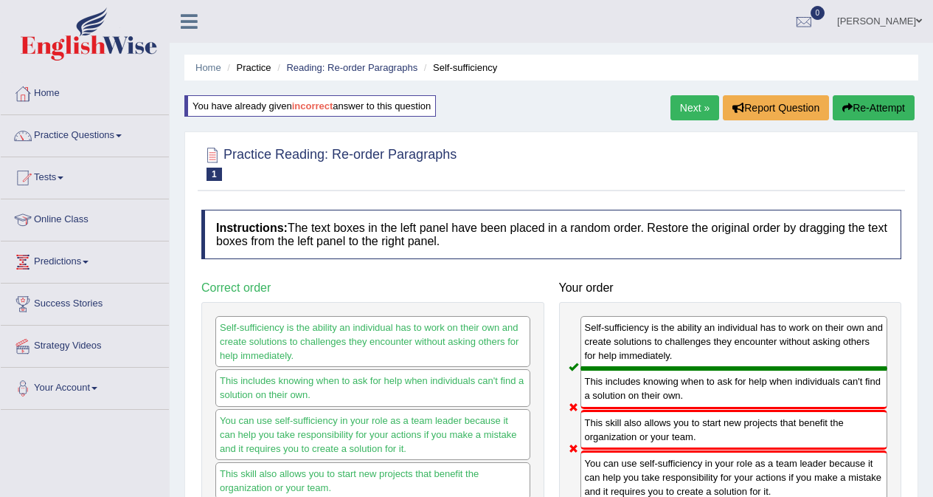
click at [686, 114] on link "Next »" at bounding box center [695, 107] width 49 height 25
